Goal: Information Seeking & Learning: Check status

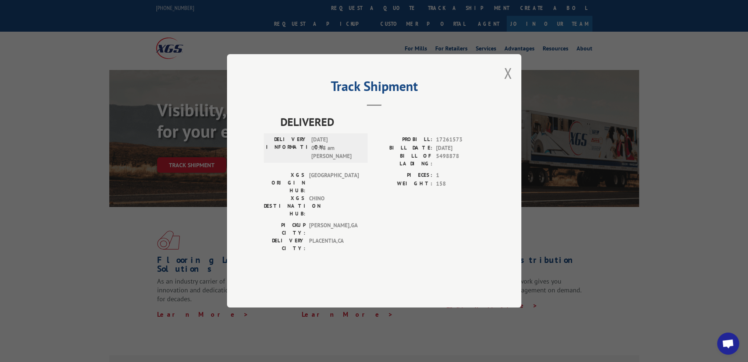
click at [515, 99] on div "Track Shipment DELIVERED DELIVERY INFORMATION: [DATE] 09:48 am [PERSON_NAME]: 1…" at bounding box center [374, 180] width 294 height 253
click at [511, 83] on button "Close modal" at bounding box center [508, 73] width 8 height 20
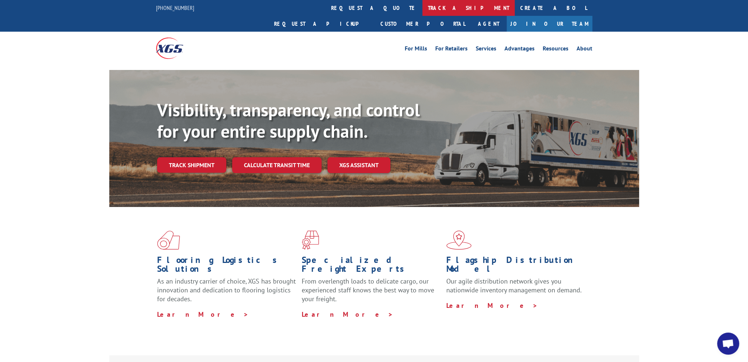
click at [423, 10] on link "track a shipment" at bounding box center [469, 8] width 92 height 16
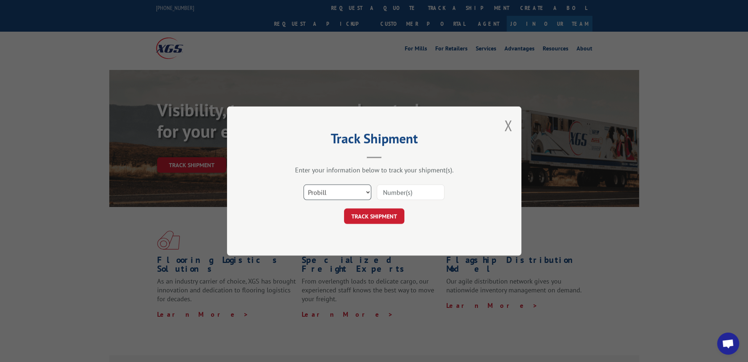
click at [338, 184] on select "Select category... Probill BOL PO" at bounding box center [338, 191] width 68 height 15
drag, startPoint x: 339, startPoint y: 193, endPoint x: 342, endPoint y: 199, distance: 6.6
click at [339, 193] on select "Select category... Probill BOL PO" at bounding box center [338, 191] width 68 height 15
drag, startPoint x: 342, startPoint y: 193, endPoint x: 342, endPoint y: 198, distance: 5.2
click at [342, 193] on select "Select category... Probill BOL PO" at bounding box center [338, 191] width 68 height 15
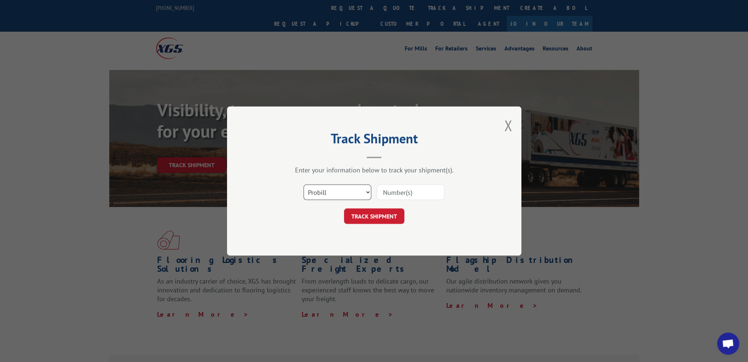
select select "po"
click at [304, 184] on select "Select category... Probill BOL PO" at bounding box center [338, 191] width 68 height 15
paste input "15505204"
type input "15505204"
click at [376, 221] on button "TRACK SHIPMENT" at bounding box center [374, 215] width 60 height 15
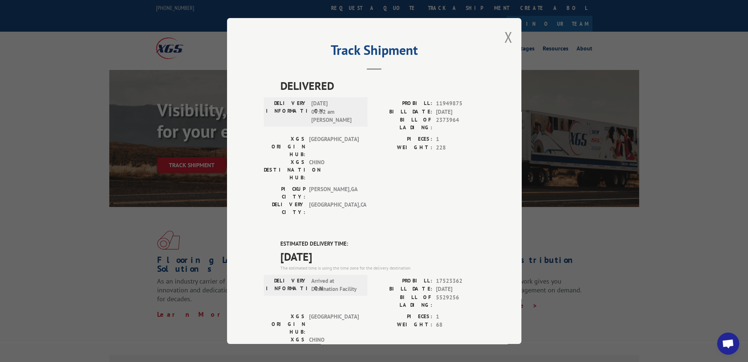
scroll to position [126, 0]
